Goal: Information Seeking & Learning: Learn about a topic

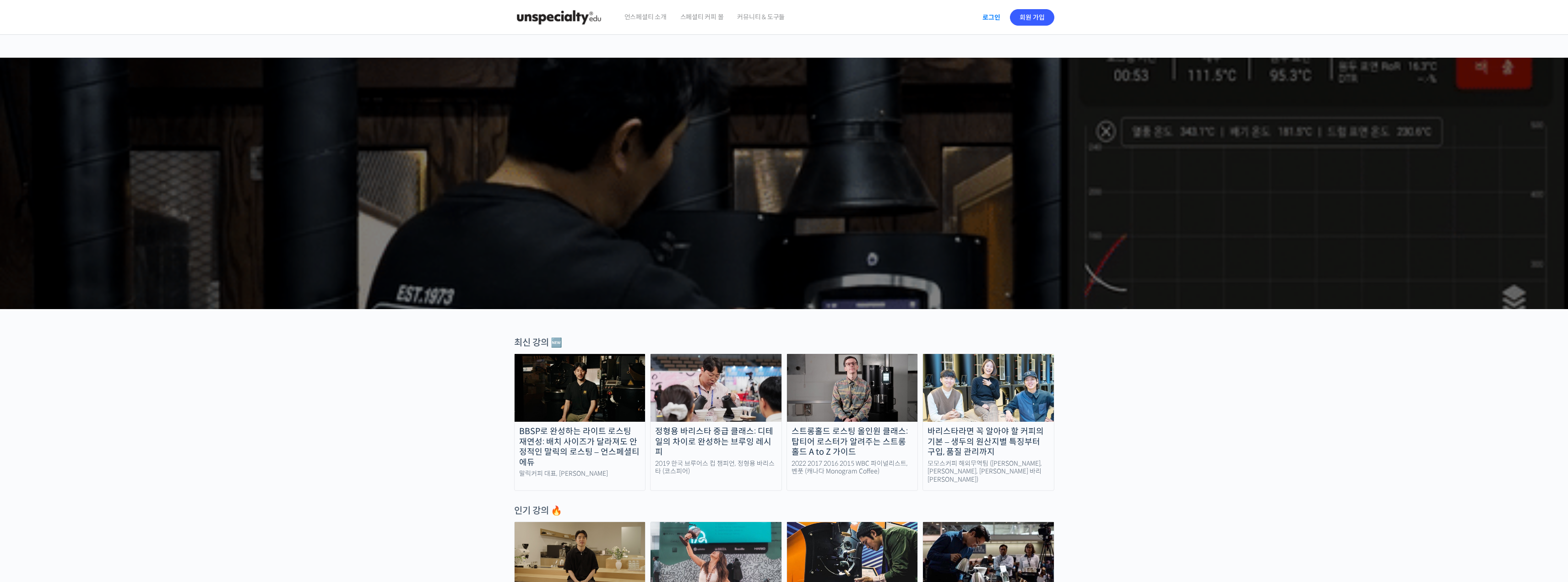
click at [991, 23] on link "로그인" at bounding box center [991, 17] width 29 height 21
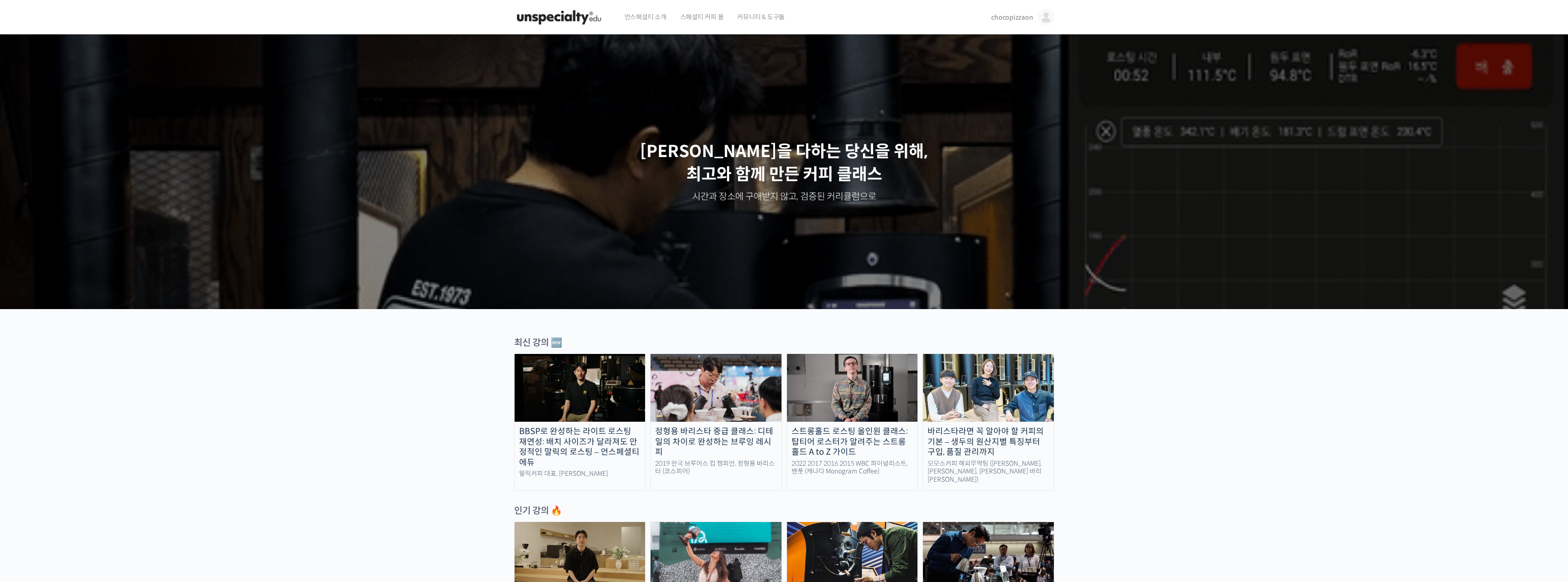
click at [1050, 20] on img at bounding box center [1046, 17] width 16 height 16
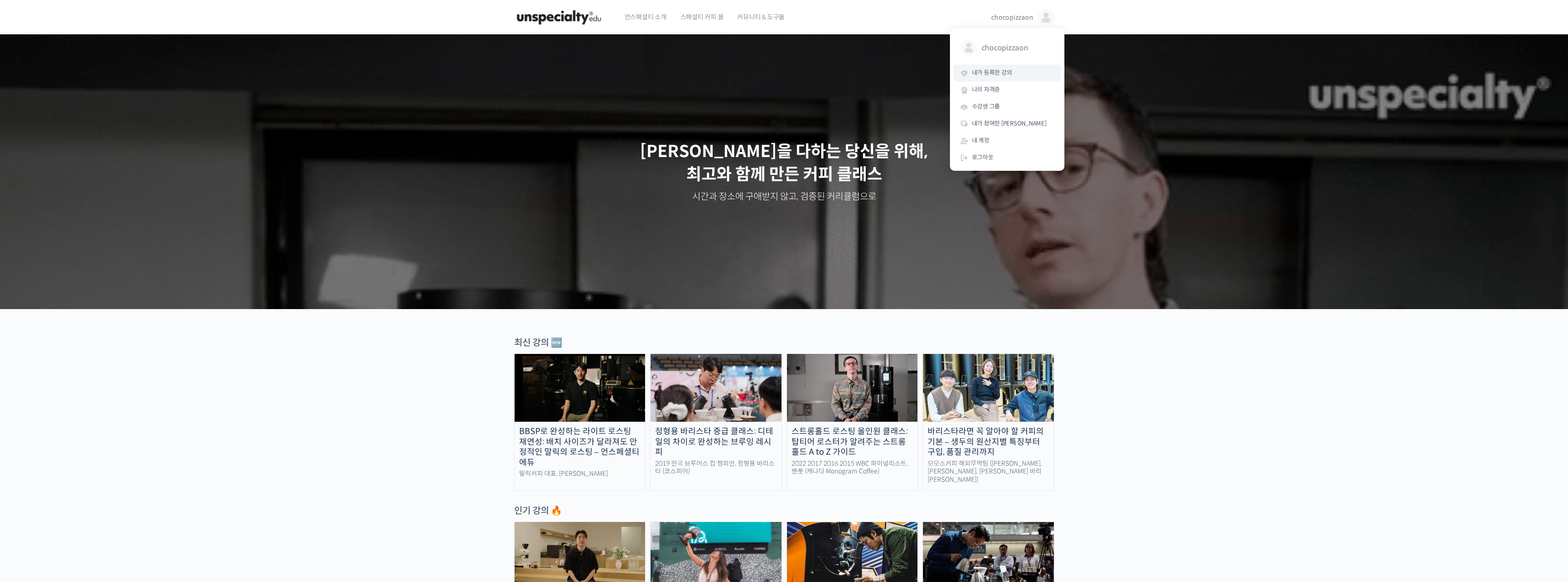
click at [1005, 73] on span "내가 등록한 강의" at bounding box center [992, 72] width 40 height 7
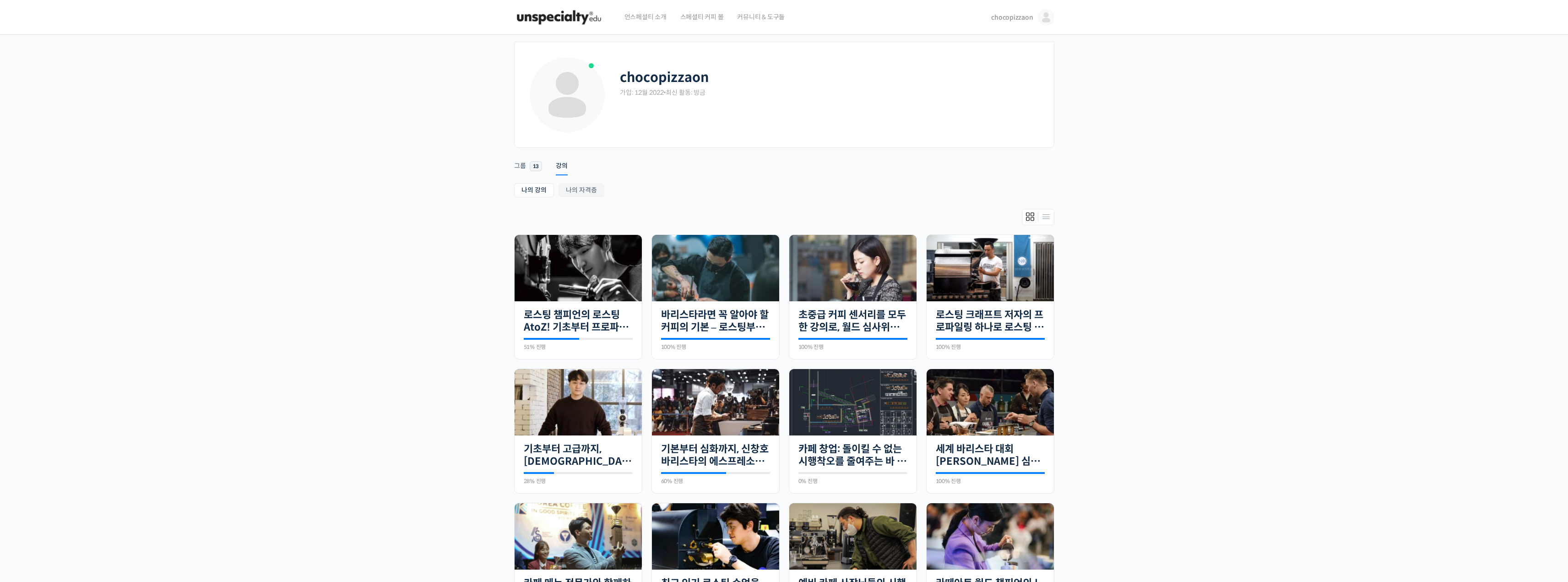
click at [558, 15] on img at bounding box center [559, 17] width 90 height 28
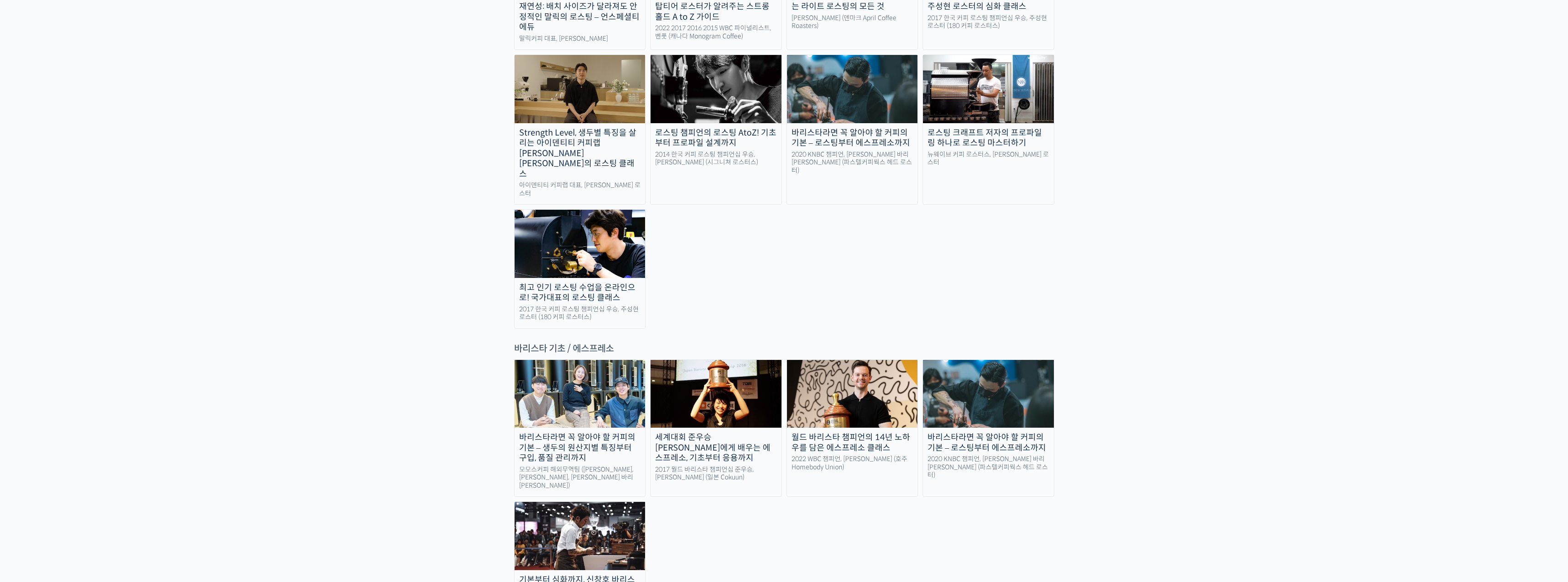
scroll to position [1007, 0]
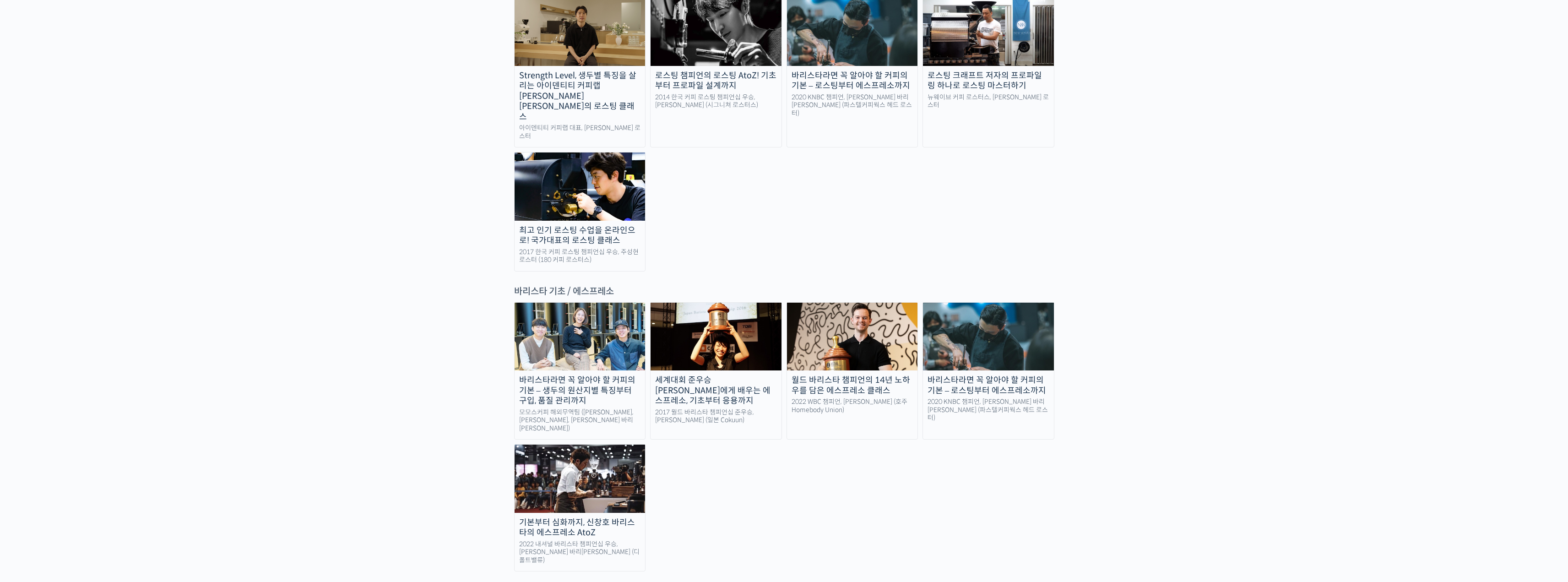
click at [546, 375] on div "바리스타라면 꼭 알아야 할 커피의 기본 – 생두의 원산지별 특징부터 구입, 품질 관리까지" at bounding box center [580, 391] width 131 height 31
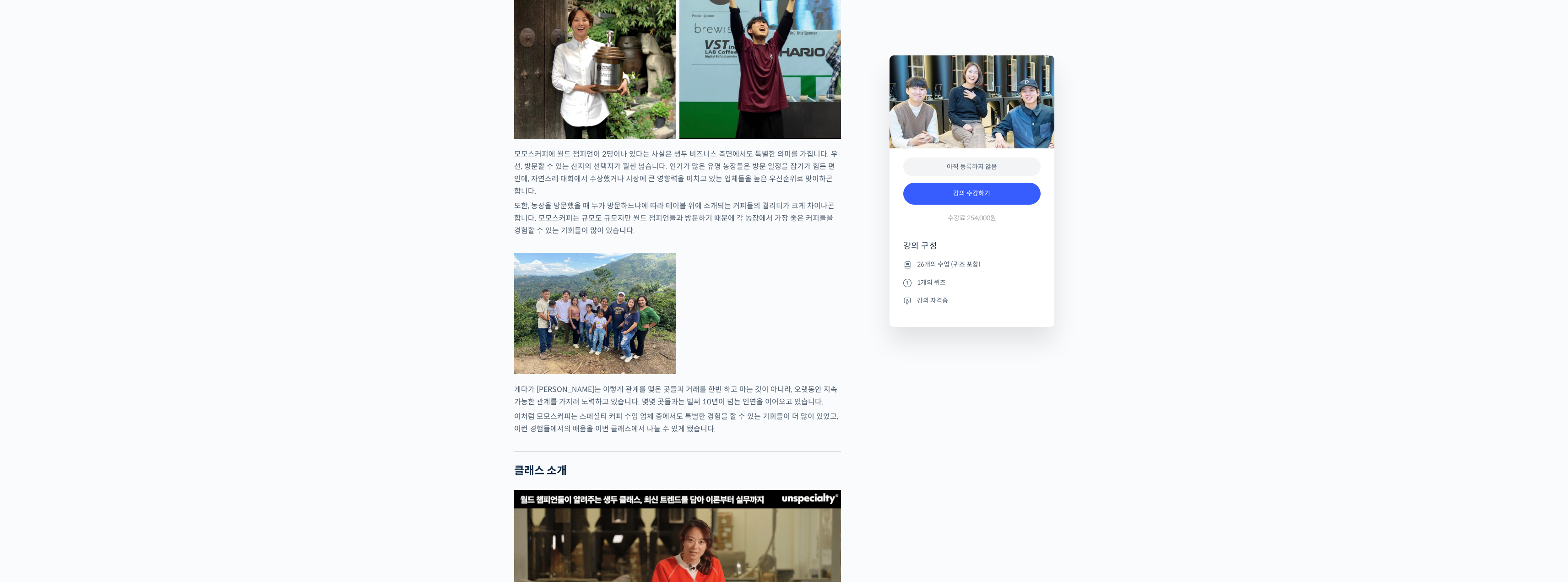
scroll to position [1510, 0]
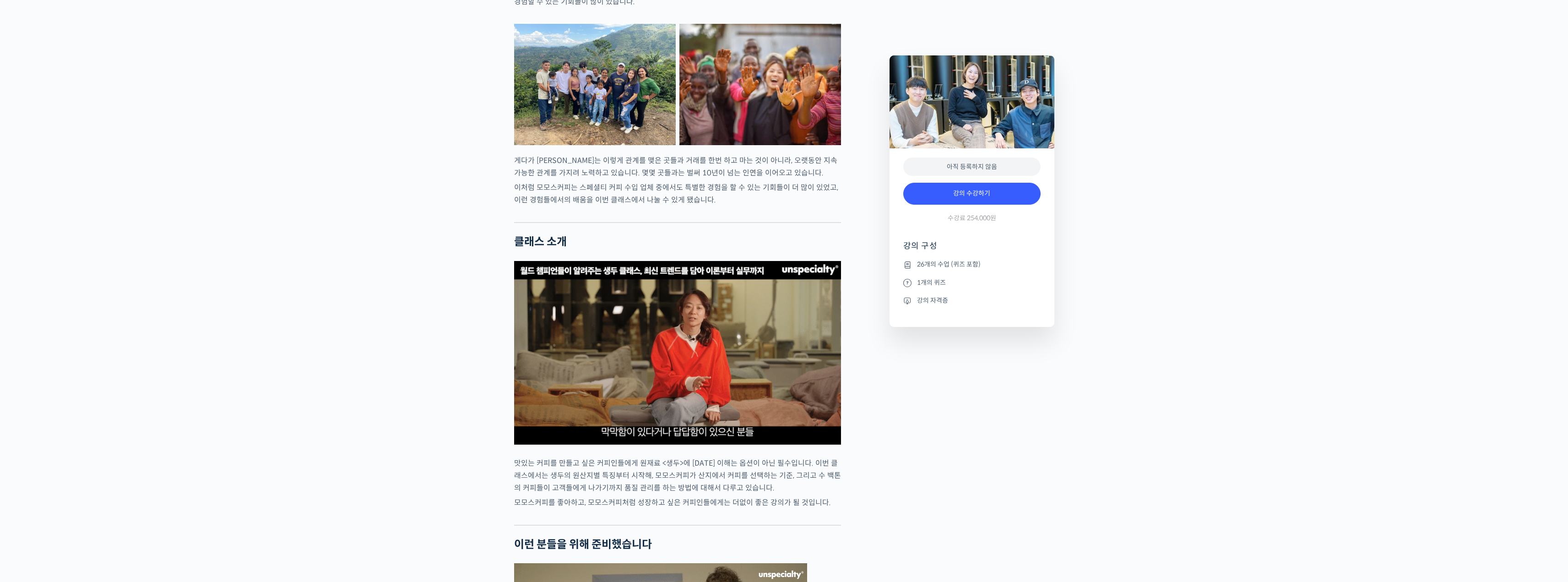
click at [546, 328] on img at bounding box center [678, 353] width 327 height 184
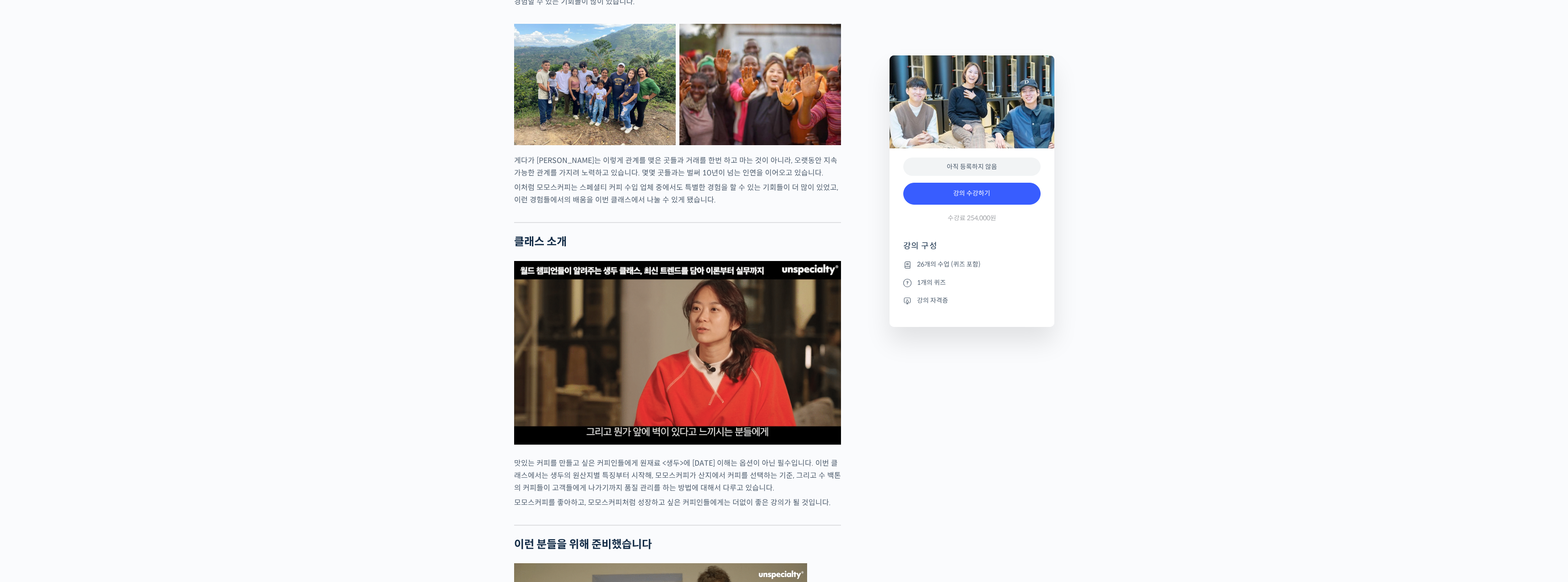
click at [712, 380] on img at bounding box center [678, 353] width 327 height 184
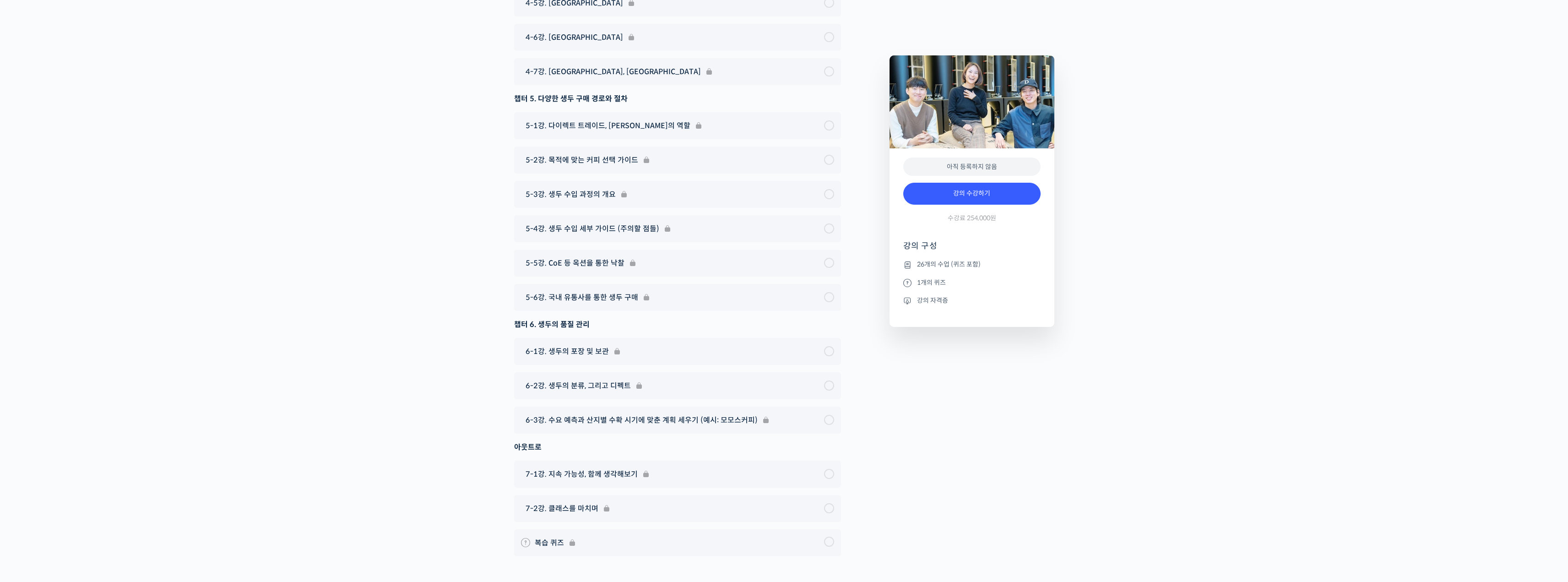
scroll to position [5080, 0]
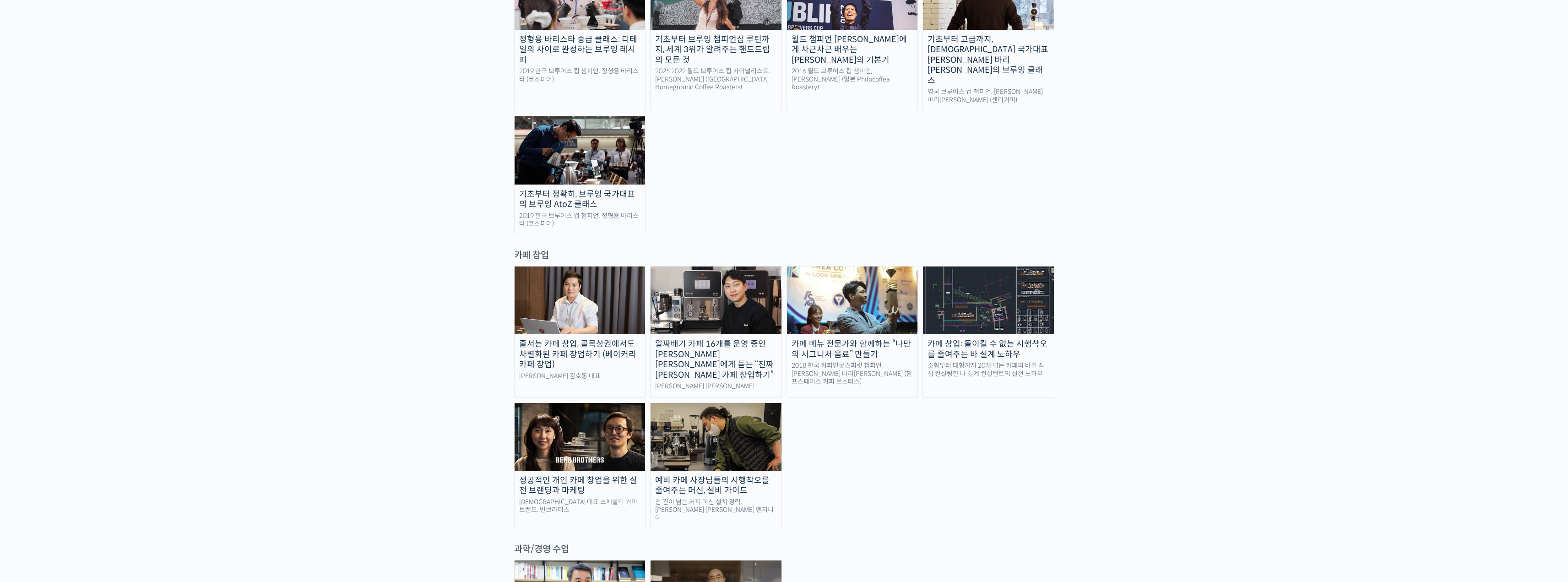
scroll to position [1831, 0]
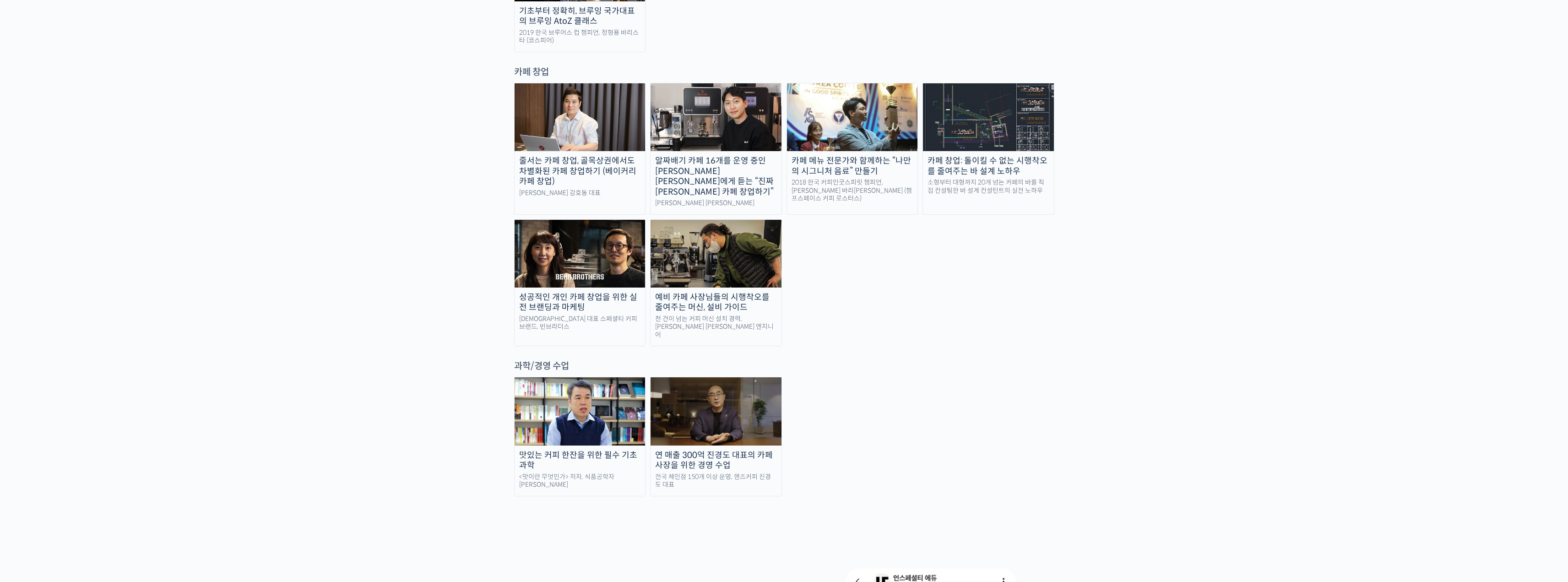
click at [562, 377] on img at bounding box center [580, 411] width 131 height 68
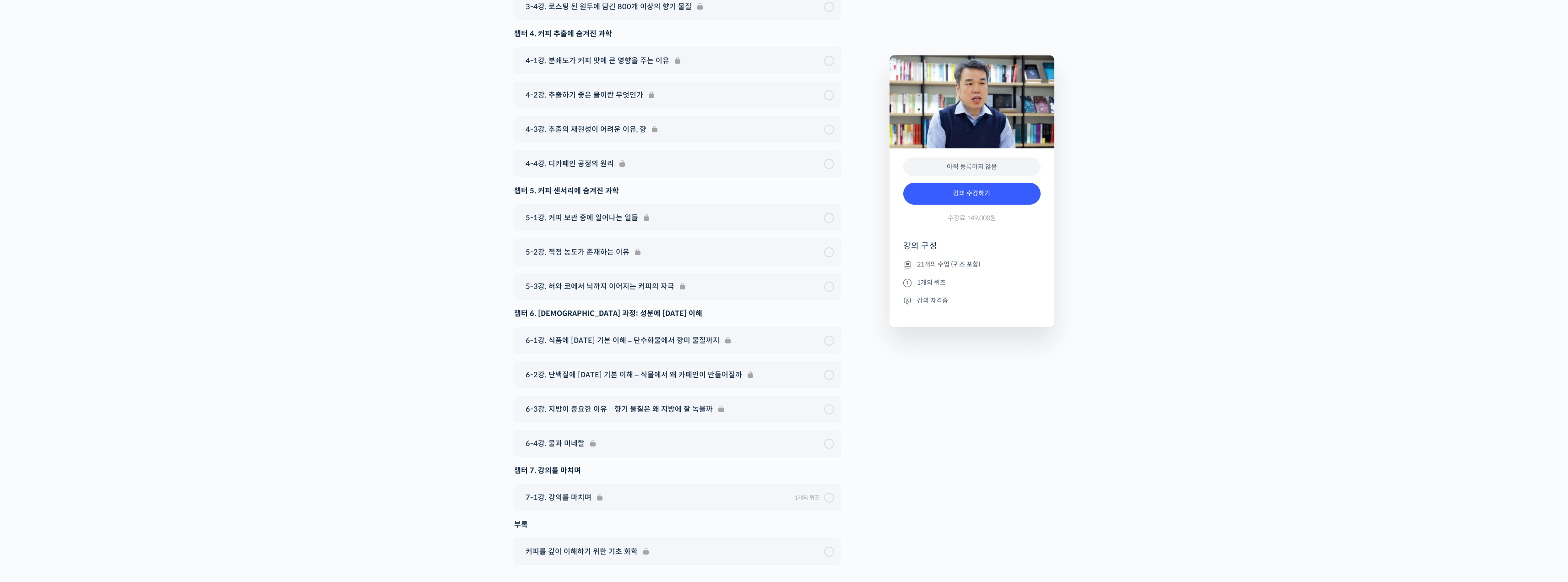
scroll to position [4256, 0]
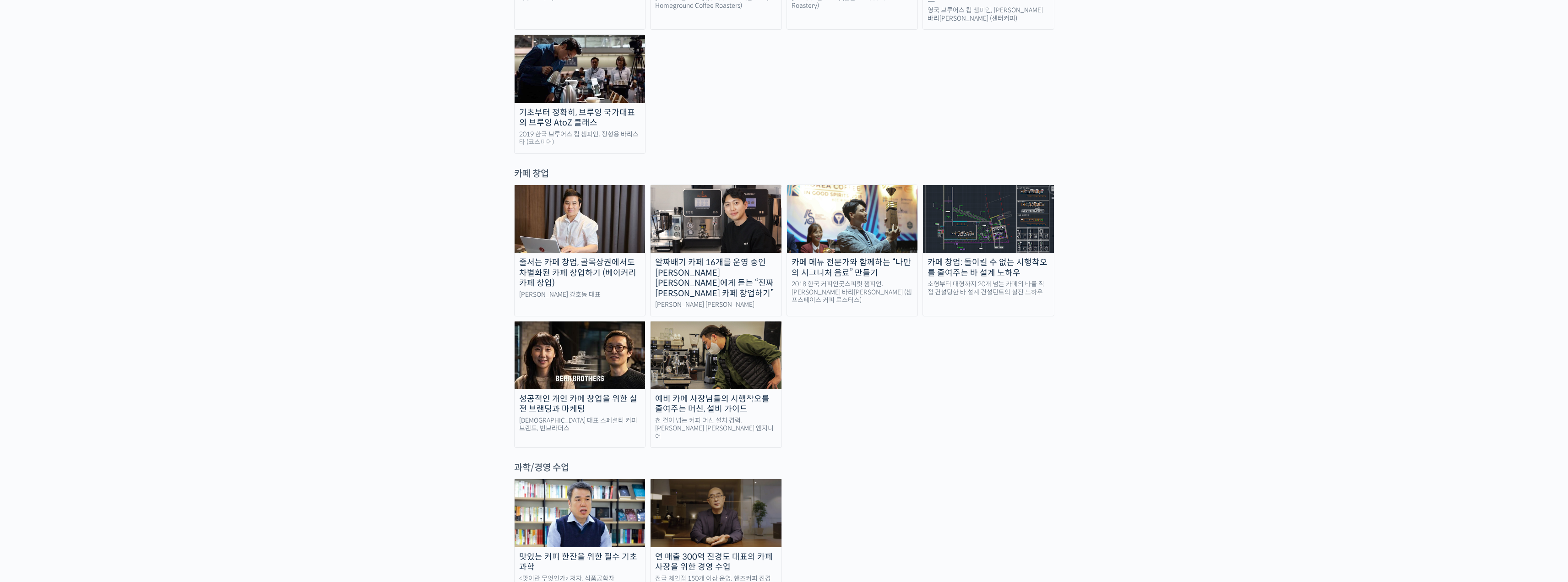
scroll to position [1602, 0]
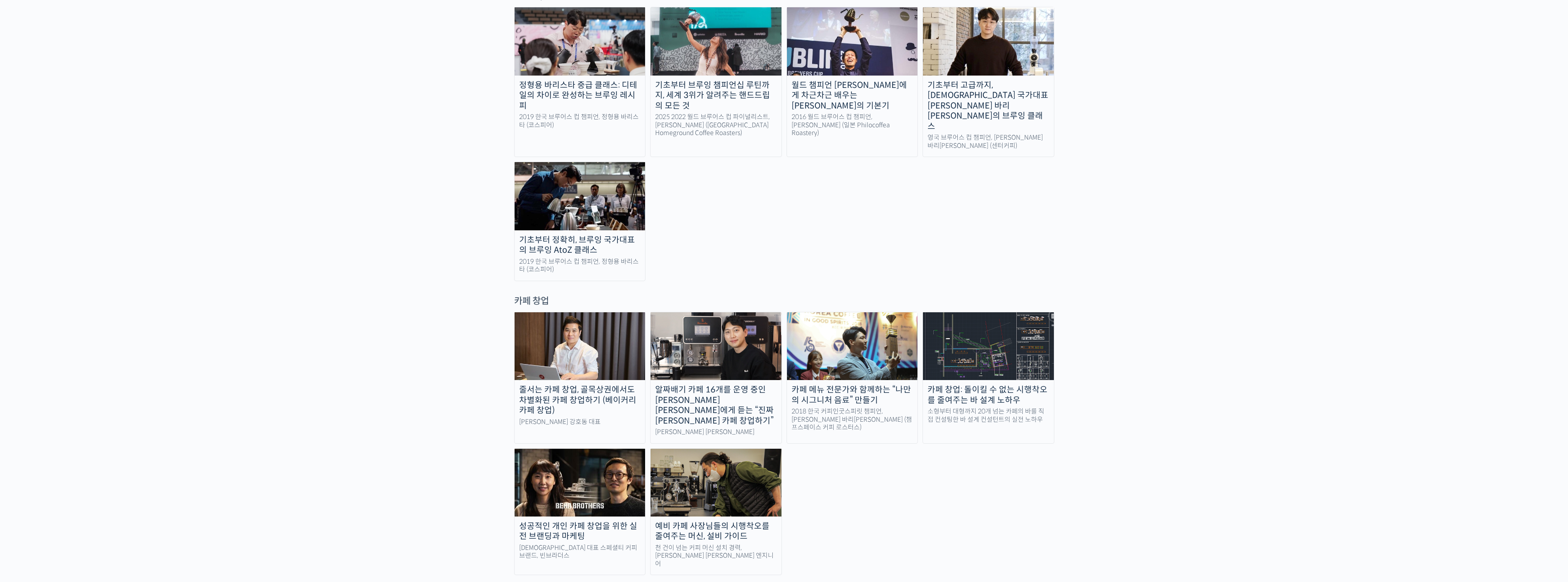
click at [537, 312] on img at bounding box center [580, 345] width 131 height 68
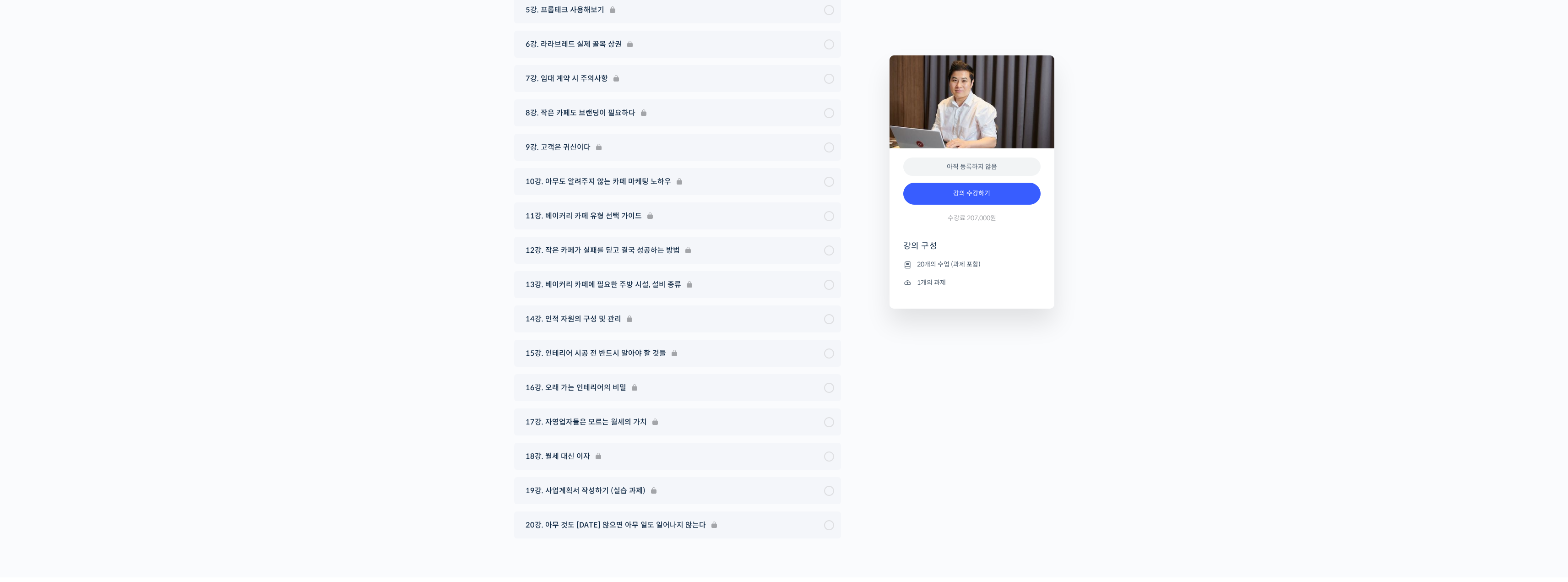
scroll to position [4468, 0]
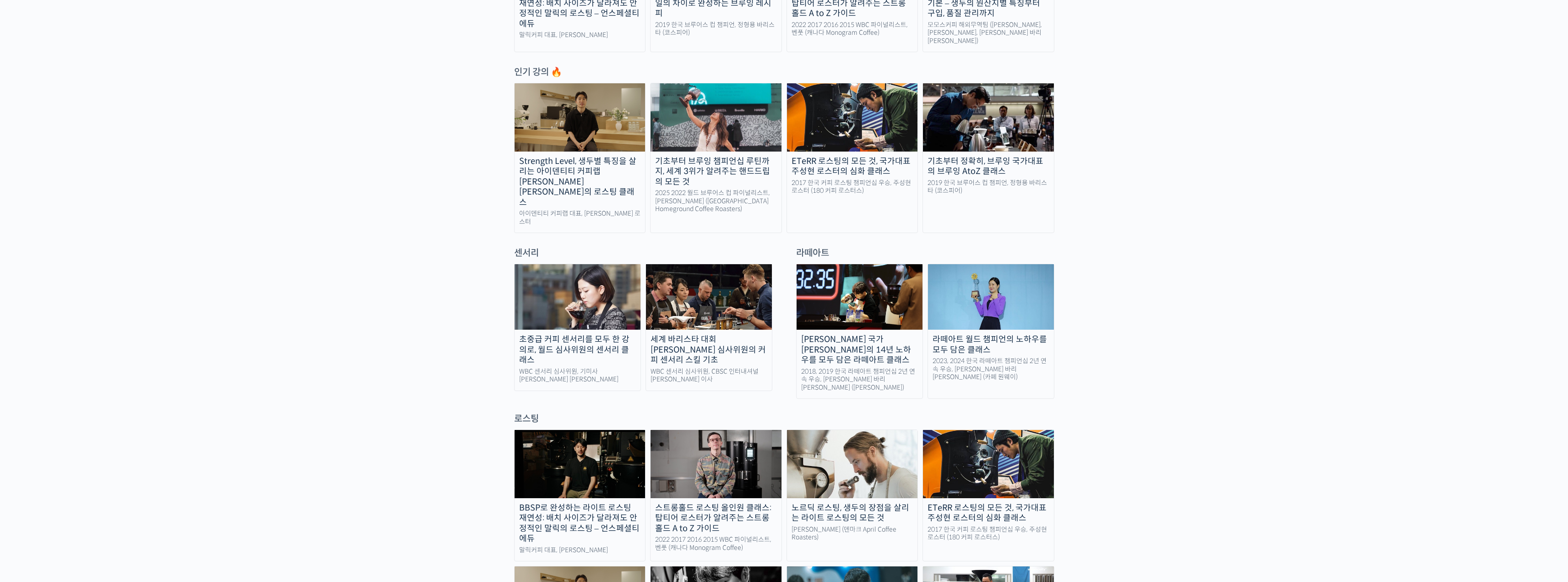
scroll to position [367, 0]
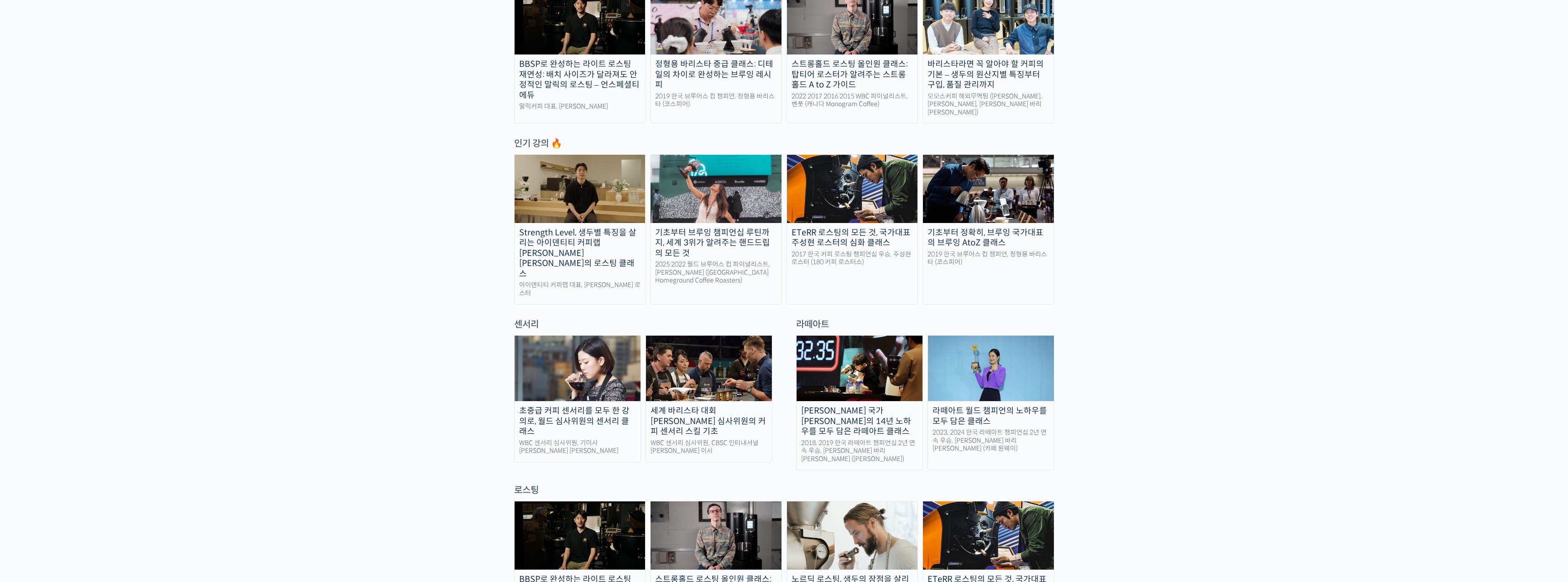
click at [684, 406] on div "세계 바리스타 대회 [PERSON_NAME] 심사위원의 커피 센서리 스킬 기초" at bounding box center [709, 421] width 126 height 31
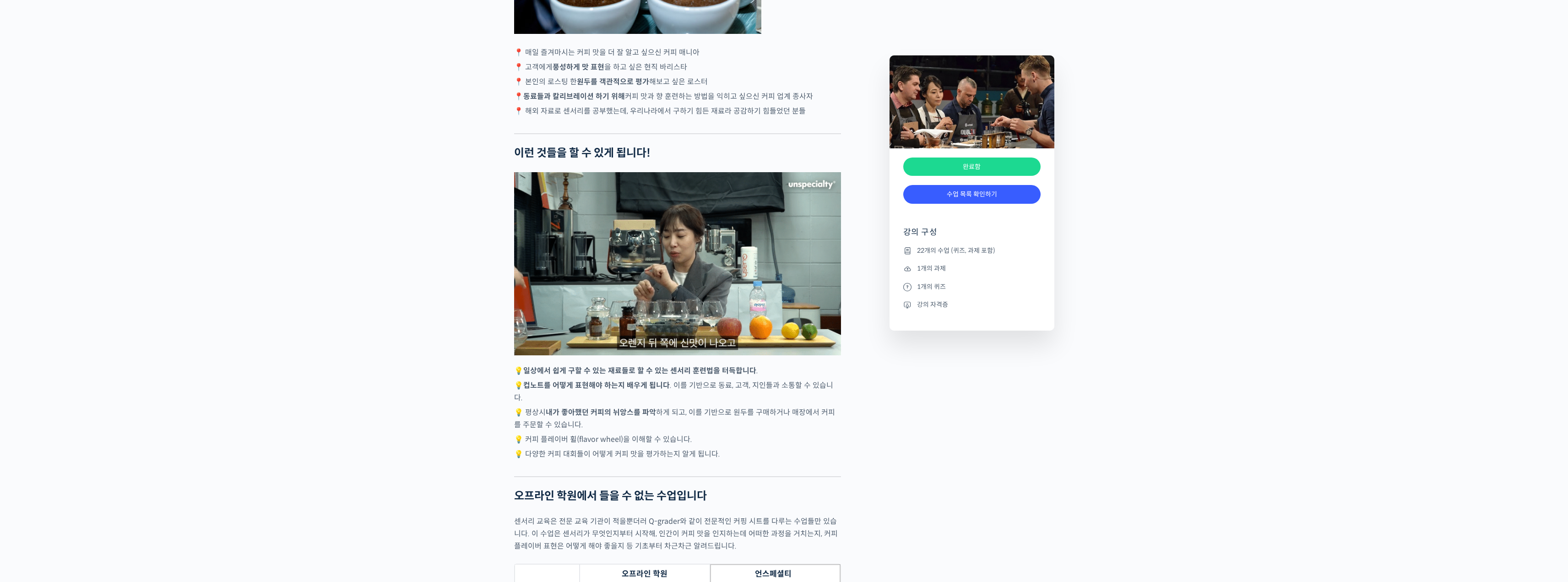
scroll to position [2517, 0]
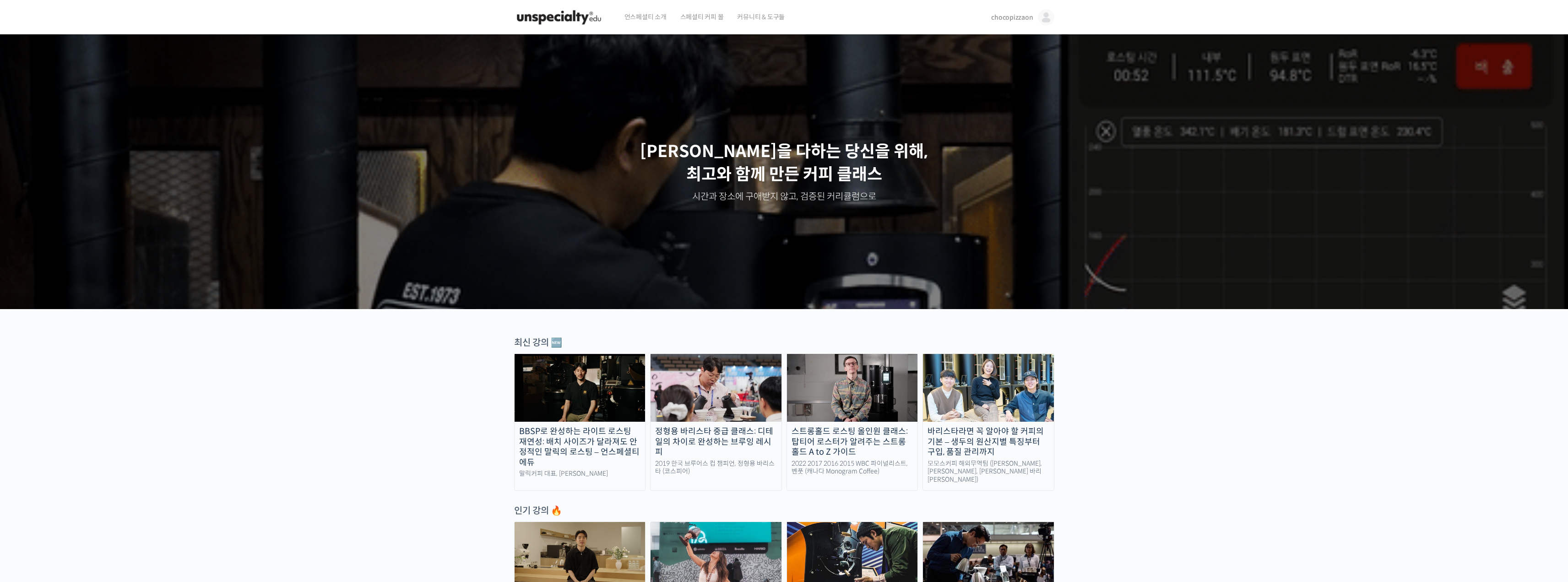
click at [1047, 17] on img at bounding box center [1046, 17] width 16 height 16
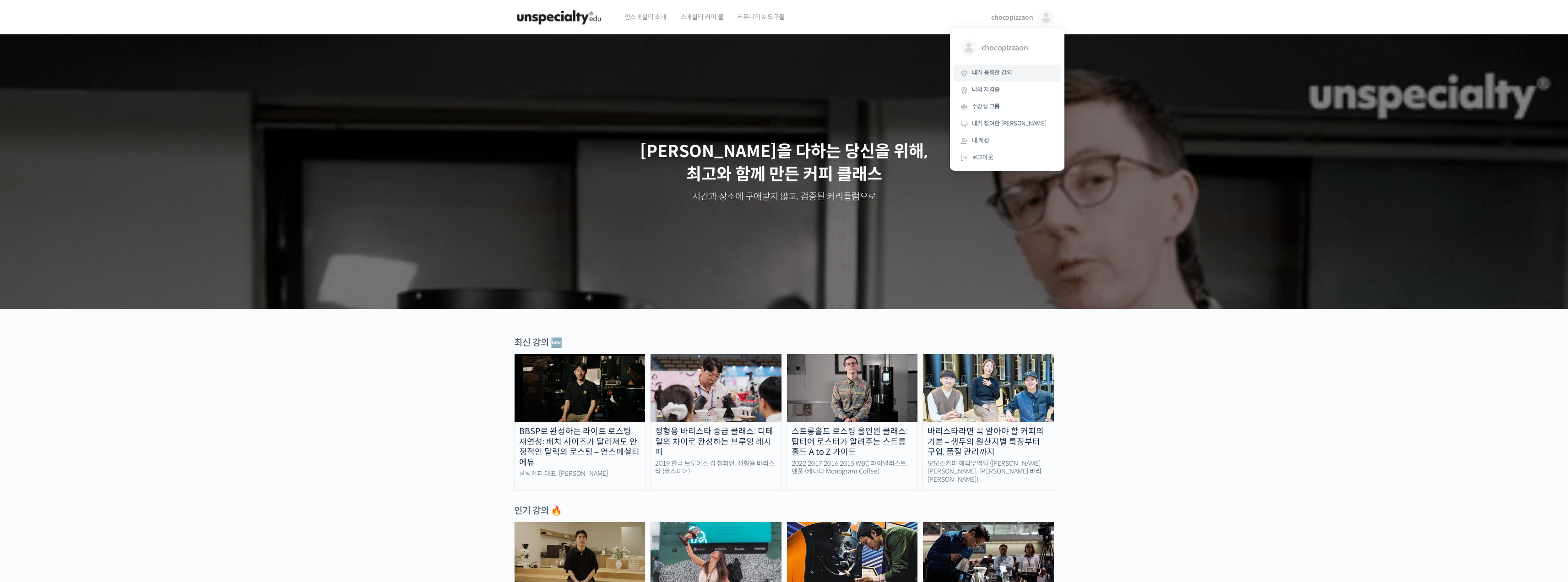
click at [994, 73] on span "내가 등록한 강의" at bounding box center [992, 72] width 40 height 7
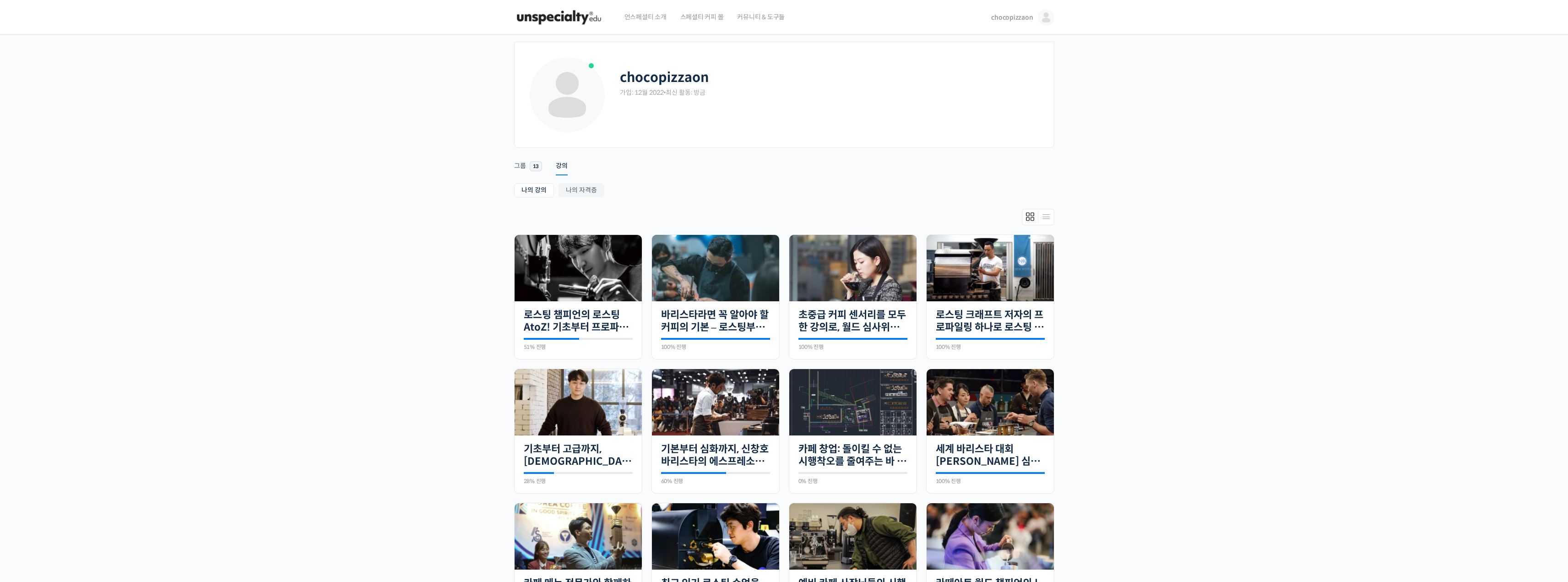
click at [652, 19] on span "언스페셜티 소개" at bounding box center [646, 16] width 42 height 35
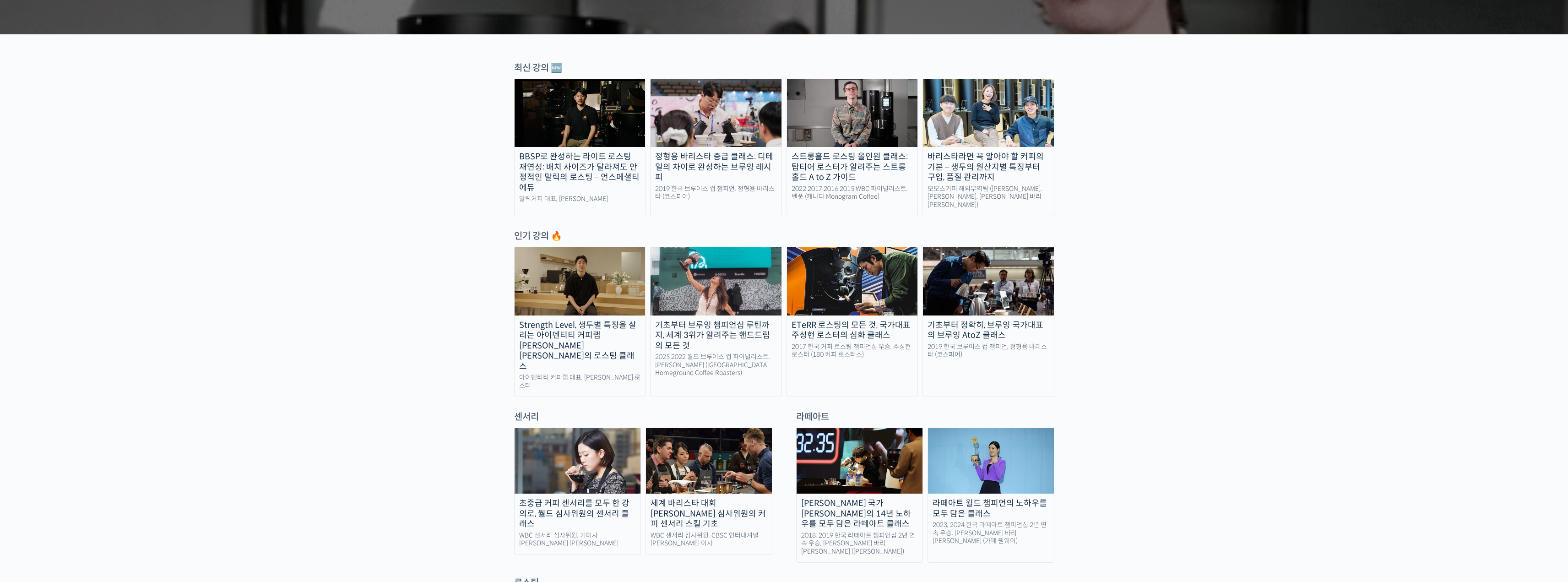
scroll to position [549, 0]
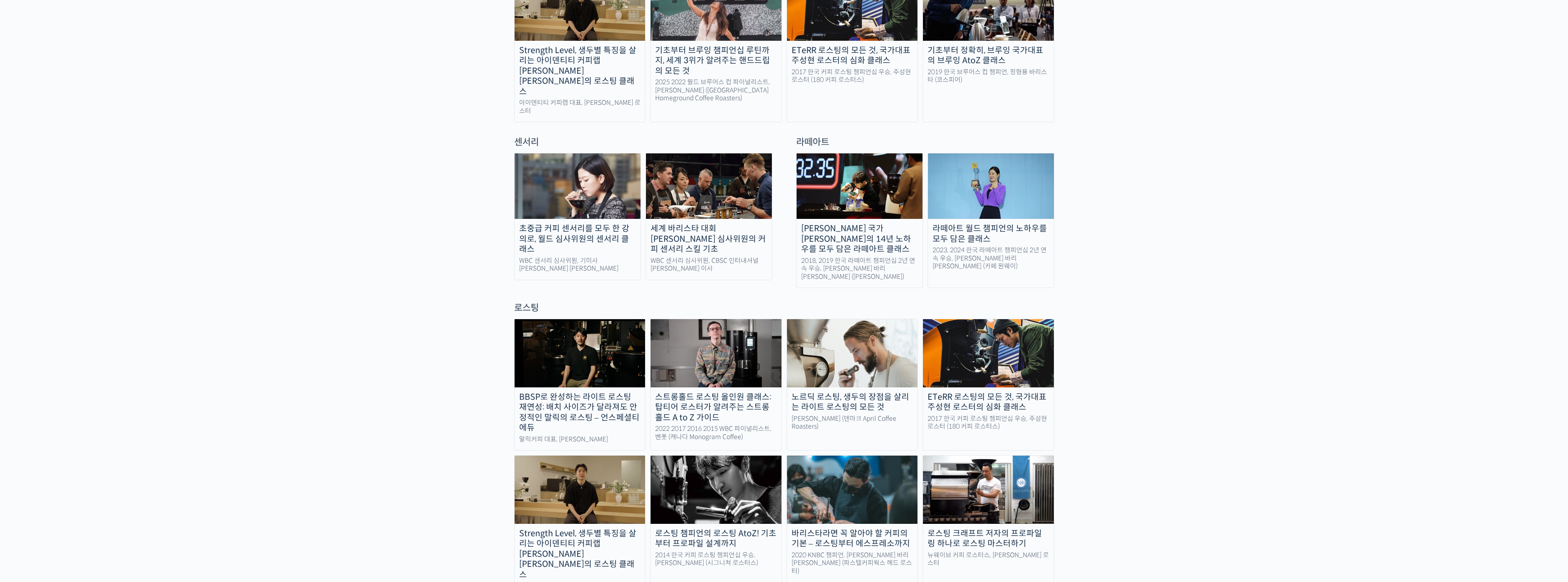
click at [545, 391] on div "BBSP로 완성하는 라이트 로스팅 재연성: 배치 사이즈가 달라져도 안정적인 말릭의 로스팅 – 언스페셜티 에듀" at bounding box center [580, 412] width 131 height 41
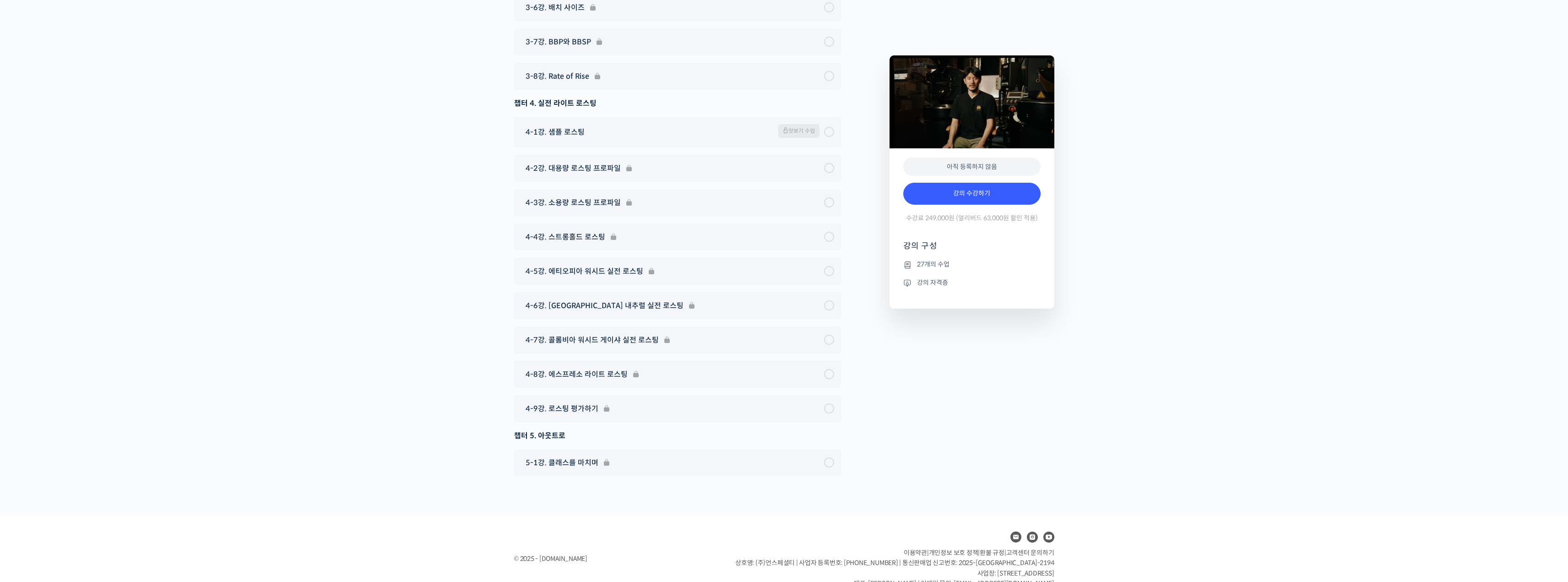
scroll to position [4145, 0]
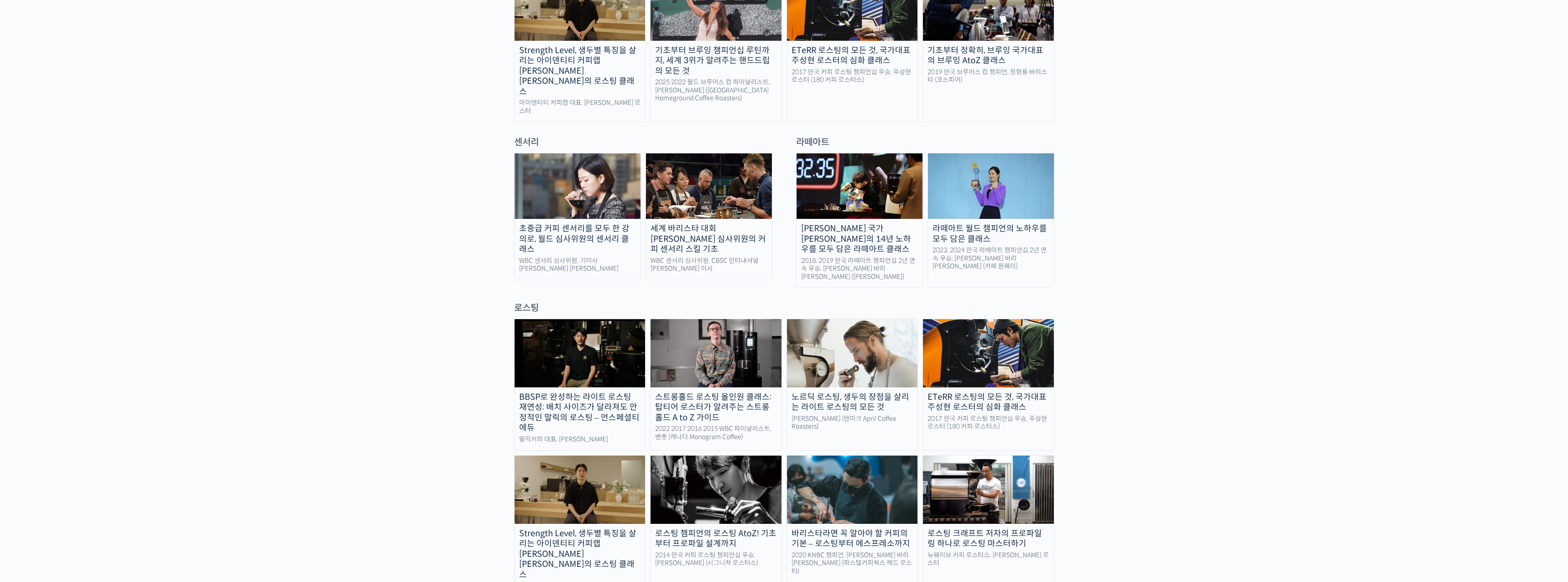
click at [667, 391] on div "스트롱홀드 로스팅 올인원 클래스: 탑티어 로스터가 알려주는 스트롱홀드 A to Z 가이드" at bounding box center [716, 407] width 131 height 31
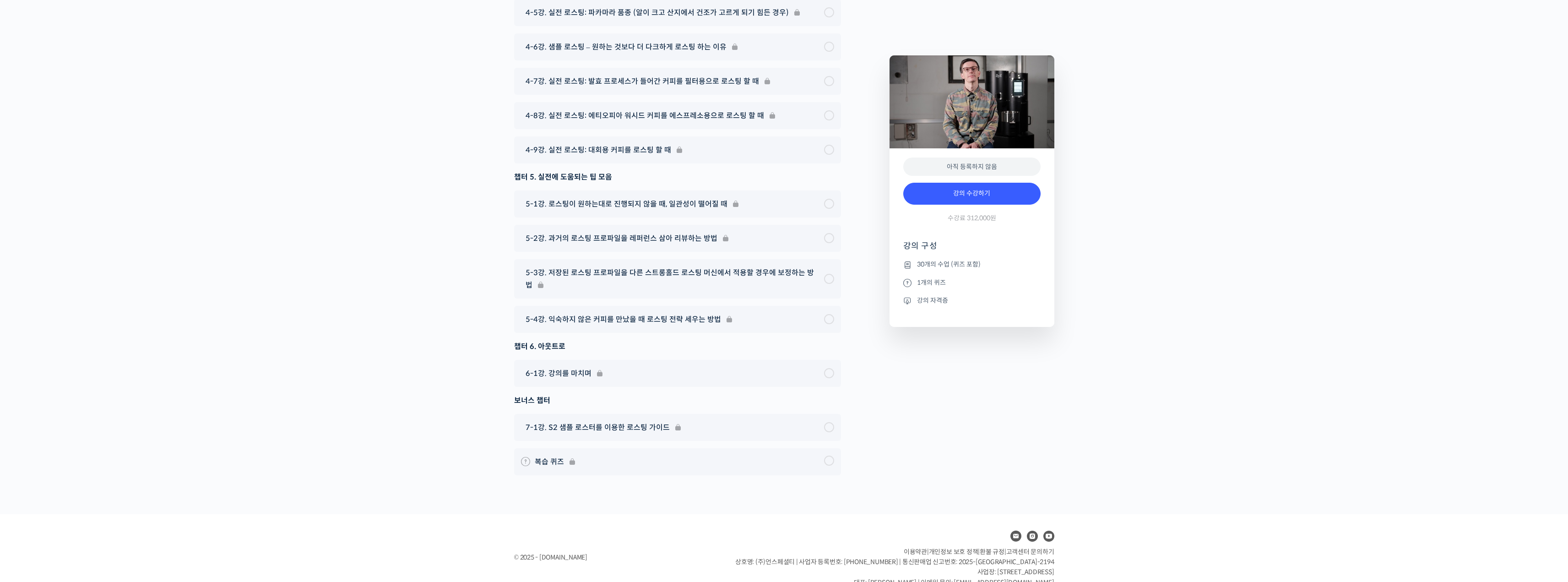
scroll to position [5299, 0]
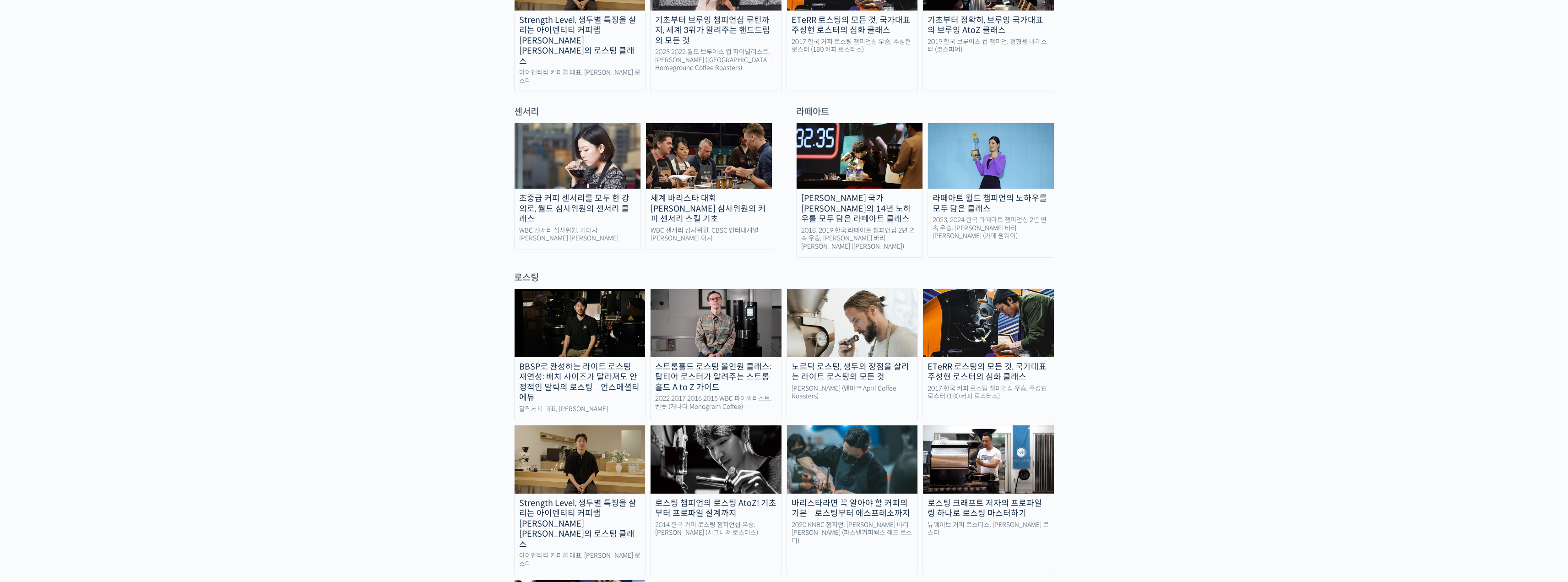
scroll to position [595, 0]
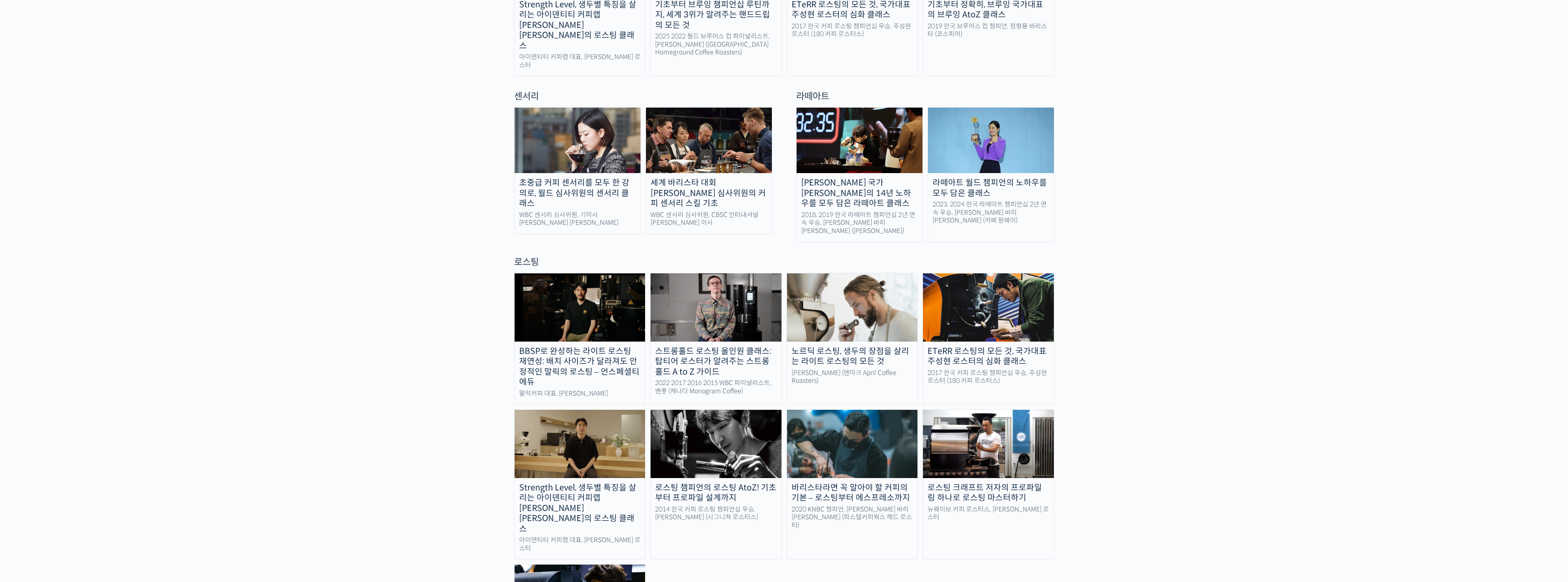
click at [718, 482] on div "로스팅 챔피언의 로스팅 AtoZ! 기초부터 프로파일 설계까지" at bounding box center [716, 493] width 131 height 21
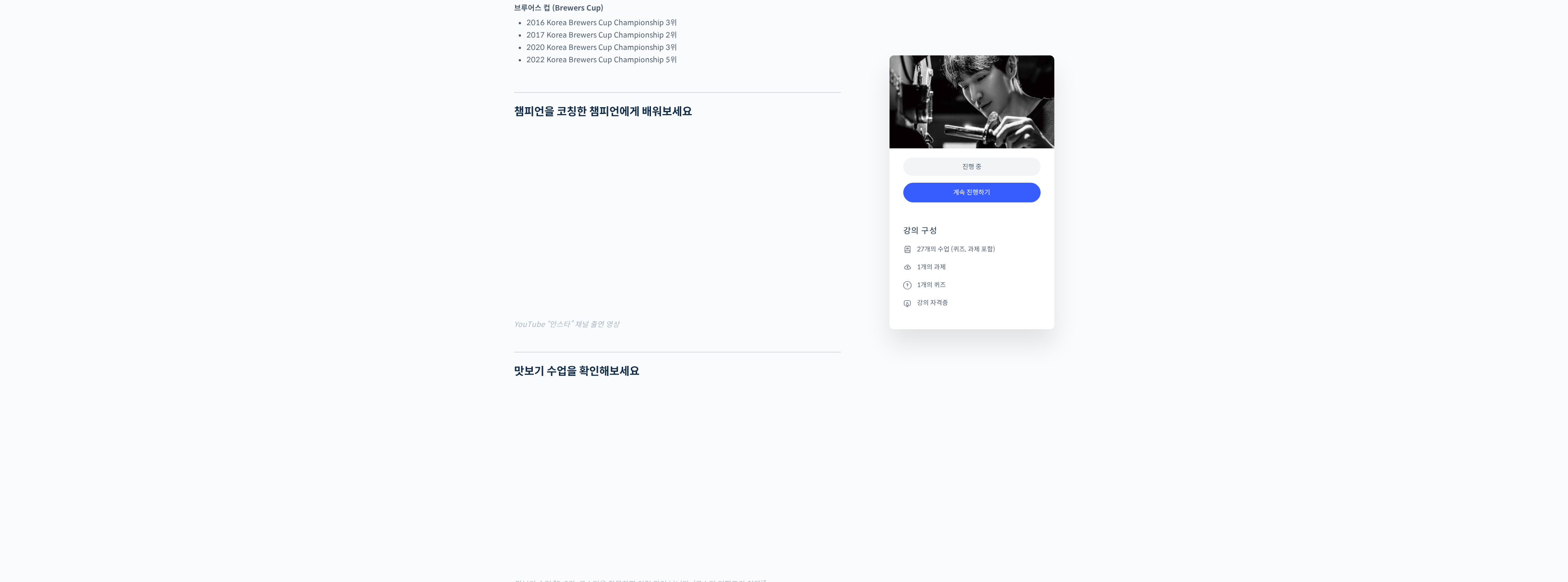
scroll to position [961, 0]
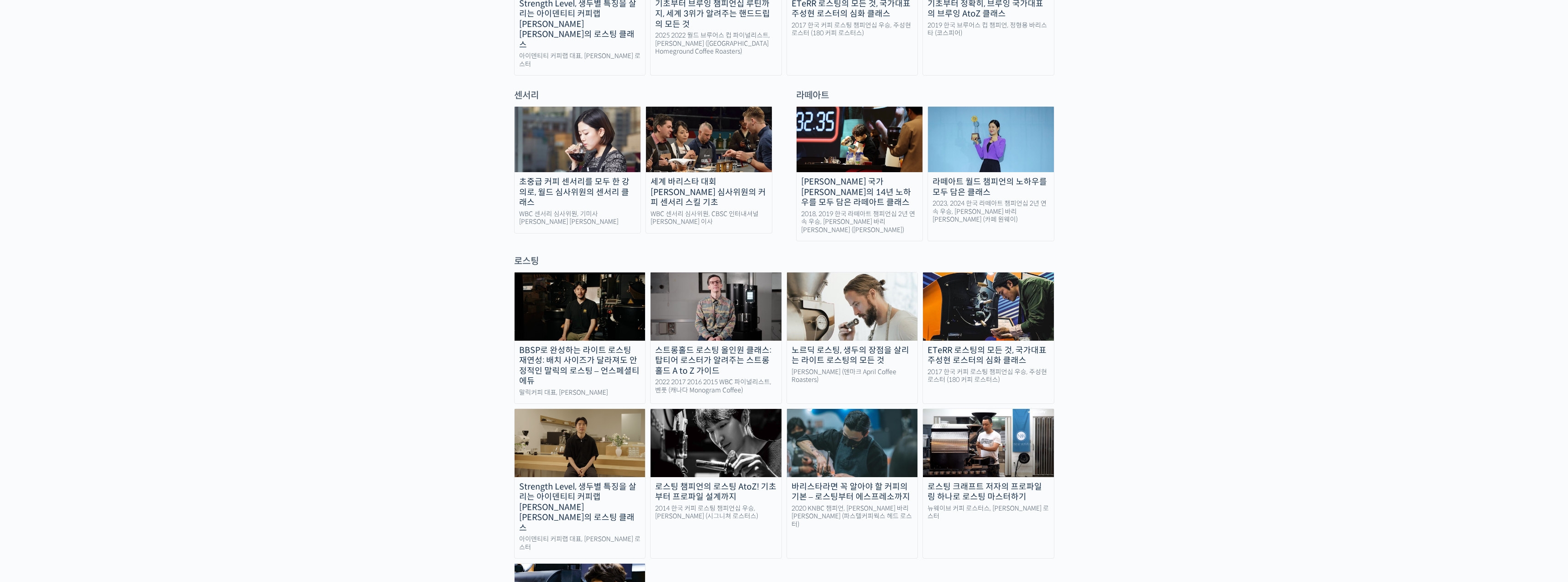
click at [541, 482] on div "Strength Level, 생두별 특징을 살리는 아이덴티티 커피랩 [PERSON_NAME] [PERSON_NAME]의 로스팅 클래스" at bounding box center [580, 507] width 131 height 51
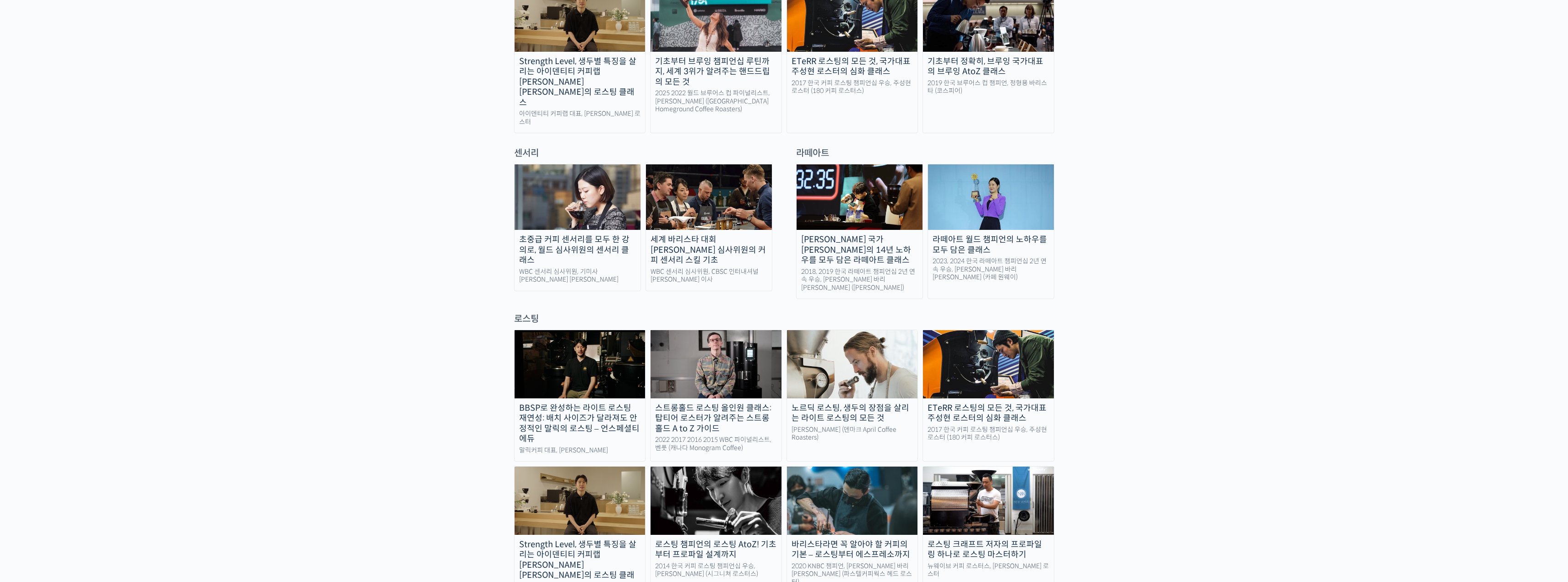
scroll to position [505, 0]
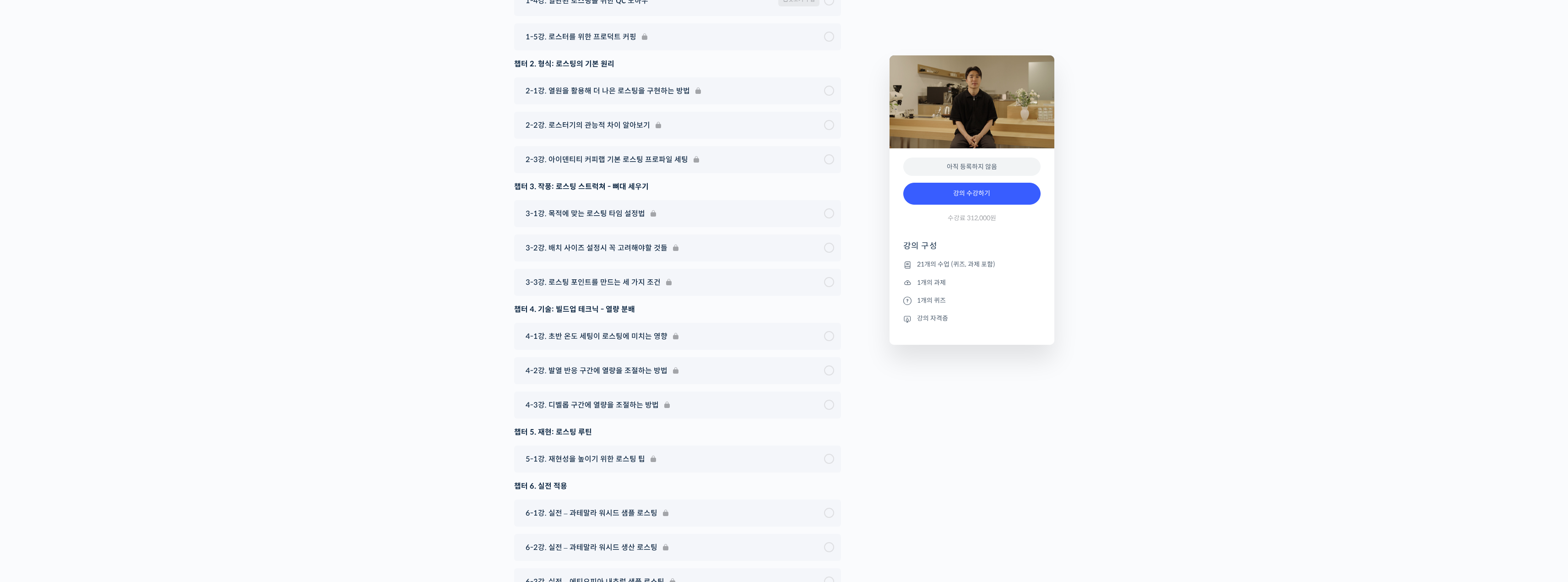
scroll to position [5167, 0]
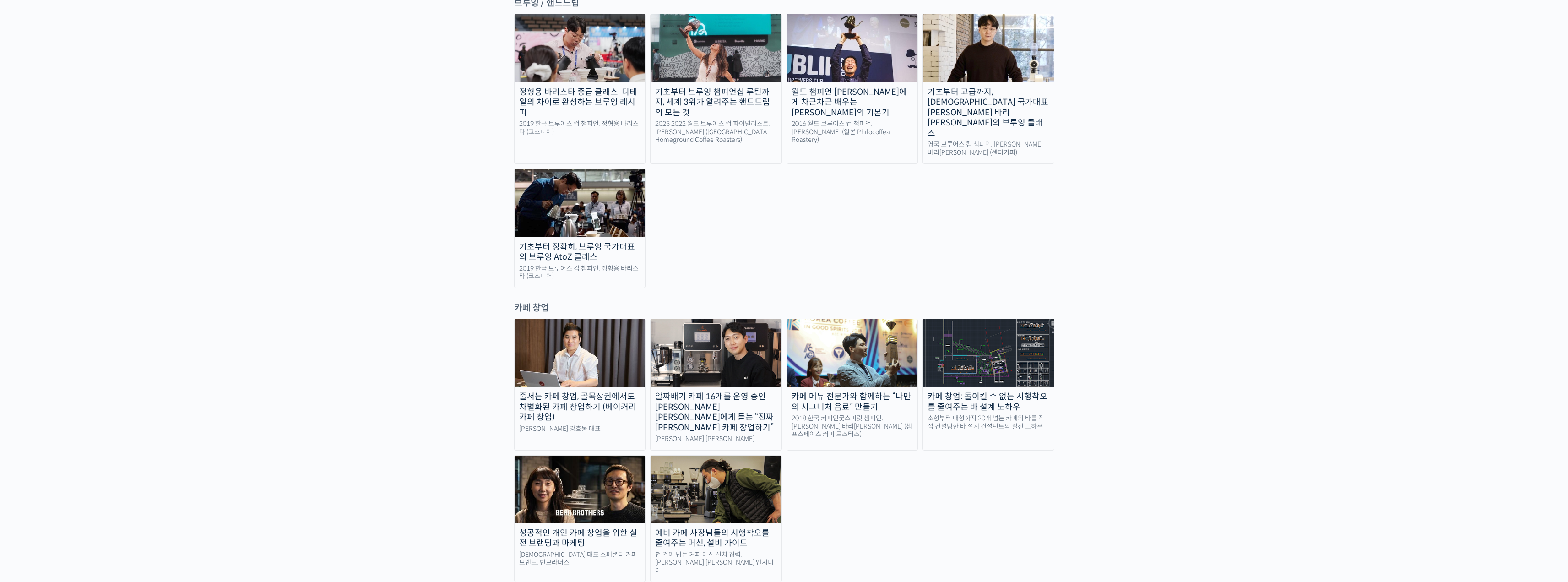
scroll to position [1832, 0]
